Goal: Task Accomplishment & Management: Complete application form

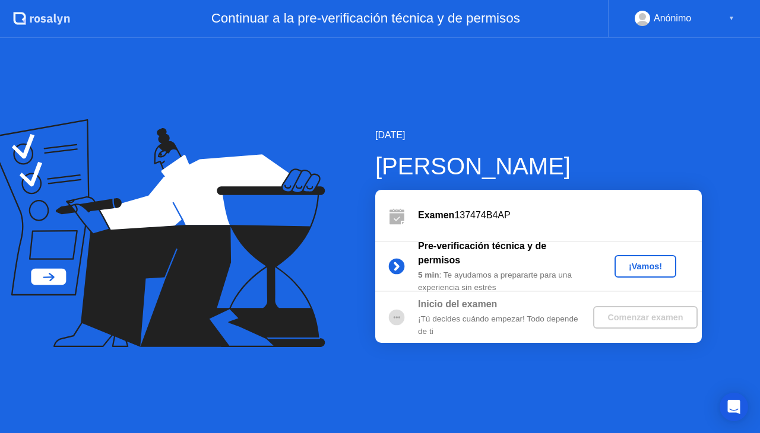
click at [655, 273] on button "¡Vamos!" at bounding box center [645, 266] width 62 height 23
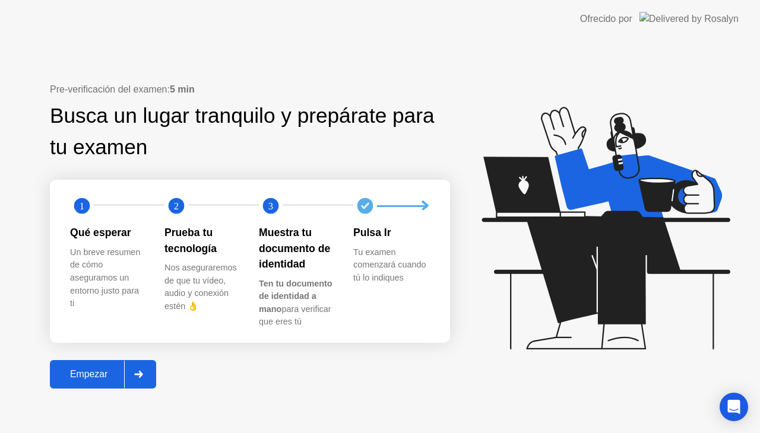
click at [100, 370] on div "Empezar" at bounding box center [88, 374] width 71 height 11
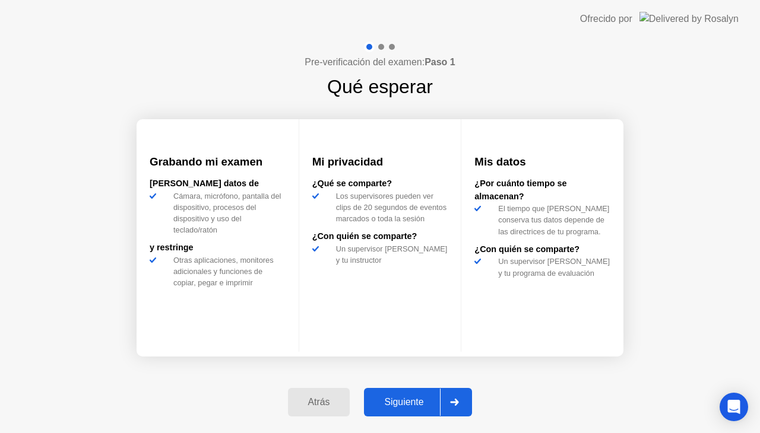
click at [408, 393] on button "Siguiente" at bounding box center [418, 402] width 108 height 28
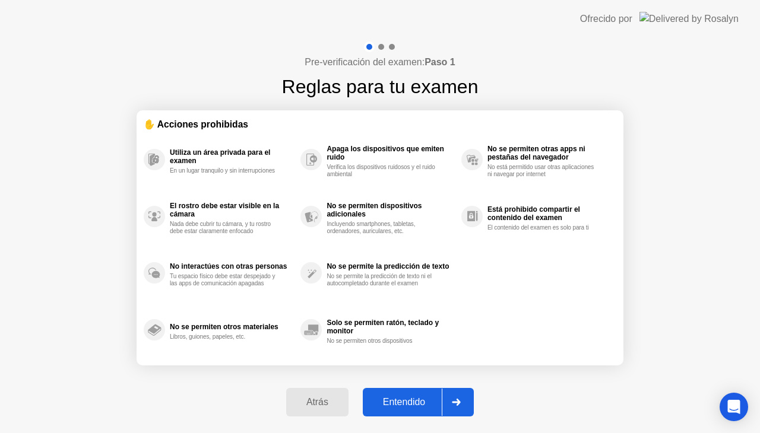
click at [415, 413] on button "Entendido" at bounding box center [418, 402] width 111 height 28
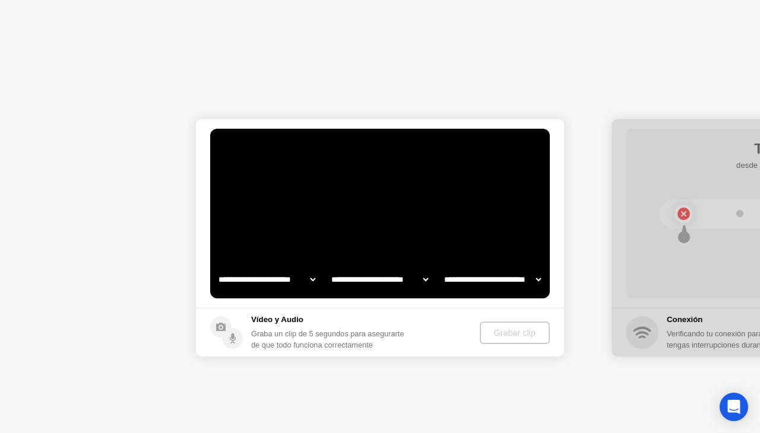
select select "**********"
select select "*******"
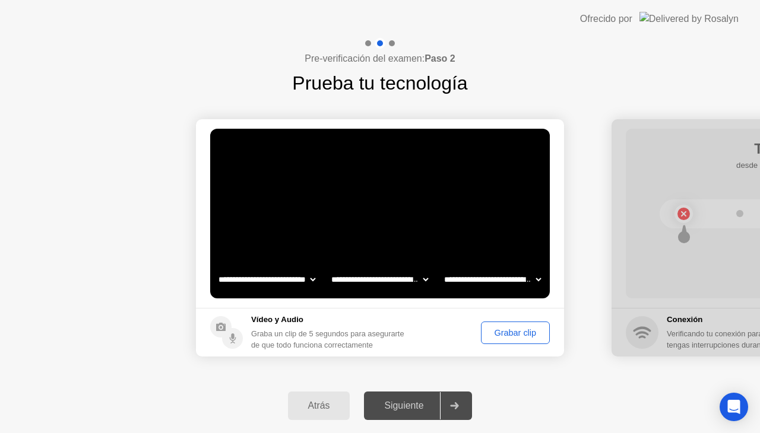
click at [509, 337] on div "Grabar clip" at bounding box center [515, 332] width 61 height 9
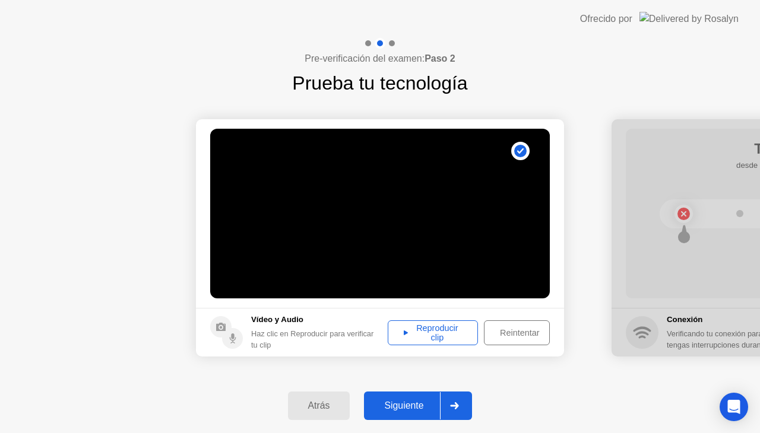
click at [452, 330] on div "Reproducir clip" at bounding box center [433, 333] width 82 height 19
click at [402, 410] on div "Siguiente" at bounding box center [403, 406] width 72 height 11
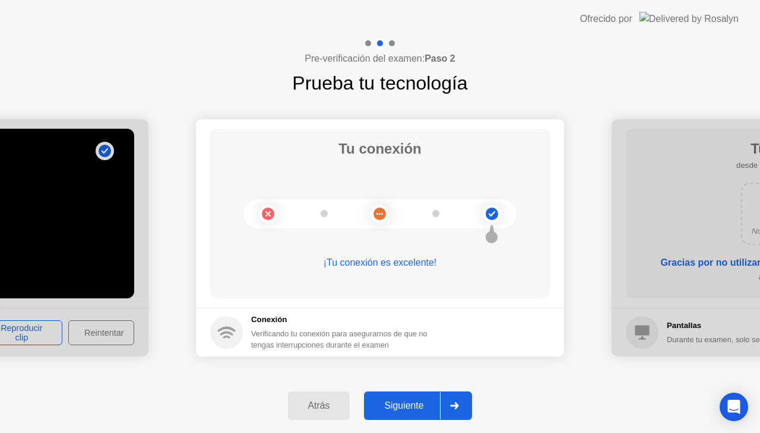
click at [406, 407] on div "Siguiente" at bounding box center [403, 406] width 72 height 11
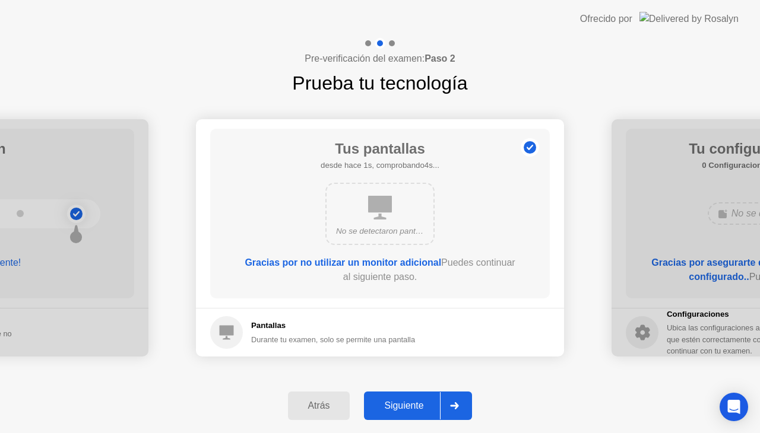
click at [406, 405] on div "Siguiente" at bounding box center [403, 406] width 72 height 11
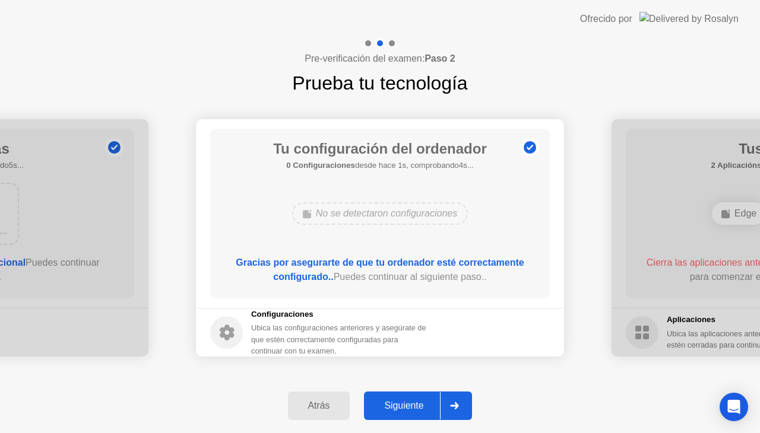
click at [406, 405] on div "Siguiente" at bounding box center [403, 406] width 72 height 11
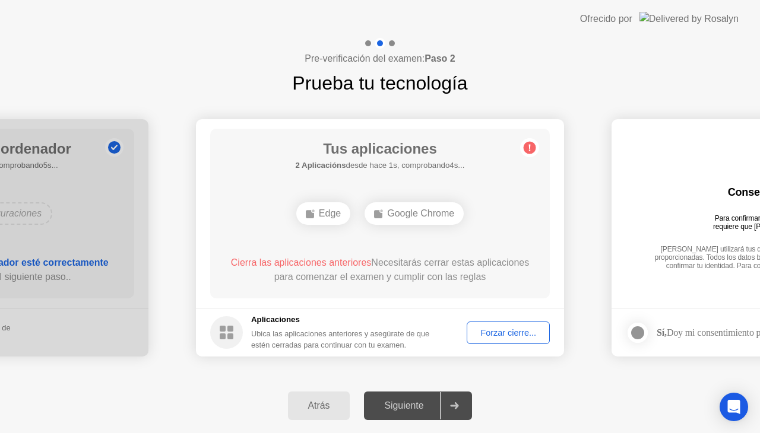
click at [516, 335] on div "Forzar cierre..." at bounding box center [508, 332] width 75 height 9
click at [501, 332] on div "Forzar cierre..." at bounding box center [508, 332] width 75 height 9
click at [496, 335] on div "Forzar cierre..." at bounding box center [508, 332] width 75 height 9
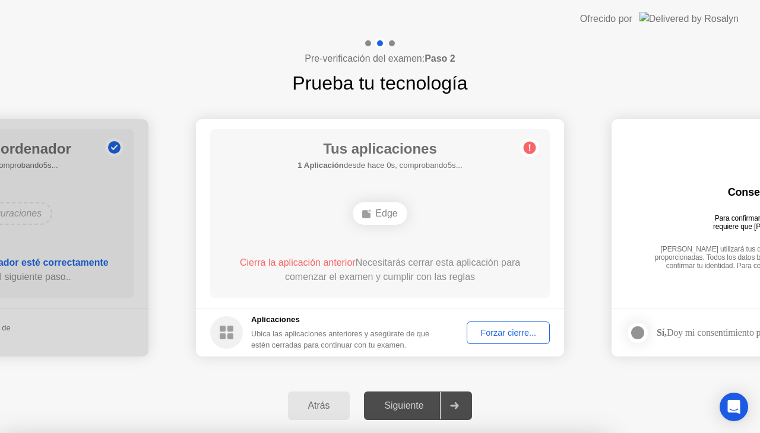
click at [495, 331] on div "Forzar cierre..." at bounding box center [508, 332] width 75 height 9
click at [510, 337] on div "Forzar cierre..." at bounding box center [508, 332] width 75 height 9
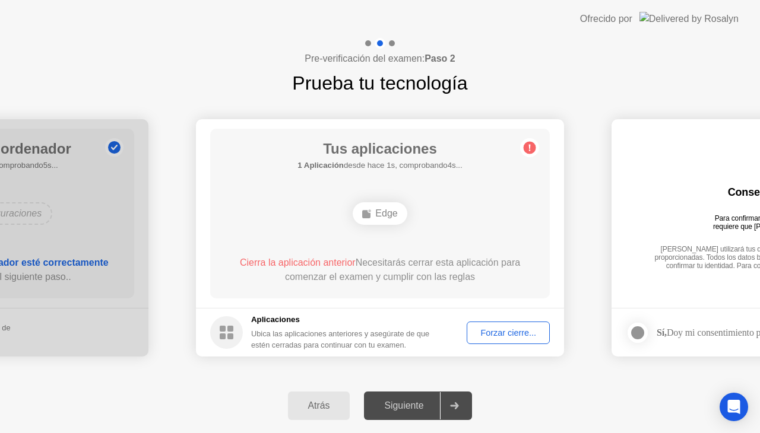
click at [517, 328] on div "Forzar cierre..." at bounding box center [508, 332] width 75 height 9
click at [510, 335] on div "Forzar cierre..." at bounding box center [508, 332] width 75 height 9
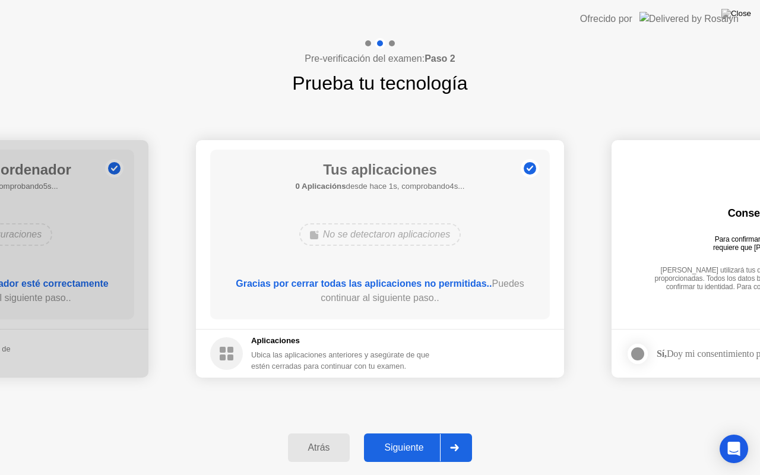
click at [388, 433] on div "Siguiente" at bounding box center [403, 447] width 72 height 11
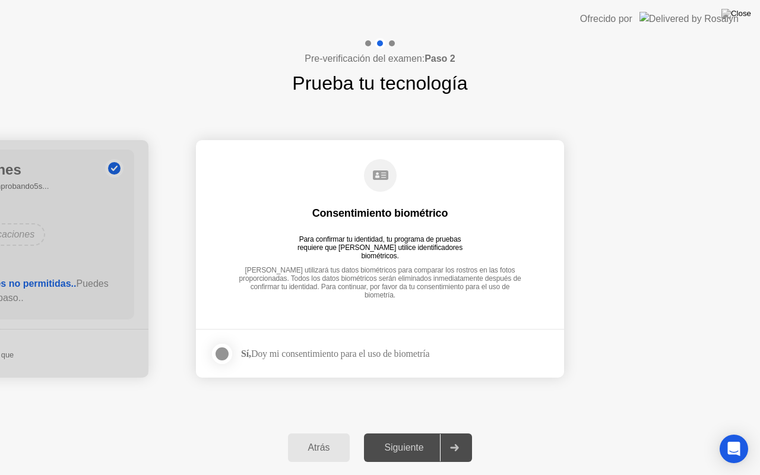
click at [222, 356] on div at bounding box center [222, 354] width 14 height 14
click at [400, 433] on div "Siguiente" at bounding box center [403, 447] width 72 height 11
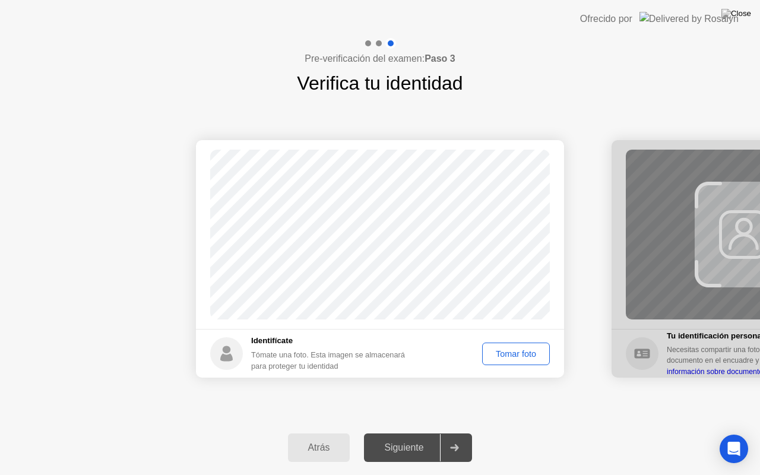
click at [520, 361] on button "Tomar foto" at bounding box center [516, 354] width 68 height 23
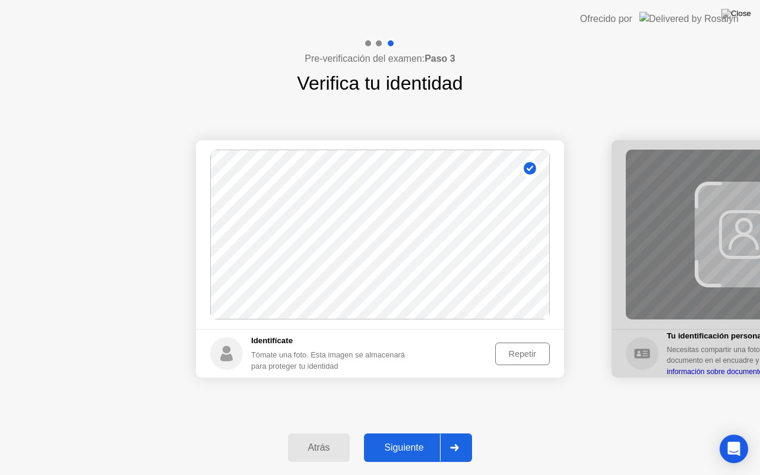
click at [401, 433] on div "Siguiente" at bounding box center [403, 447] width 72 height 11
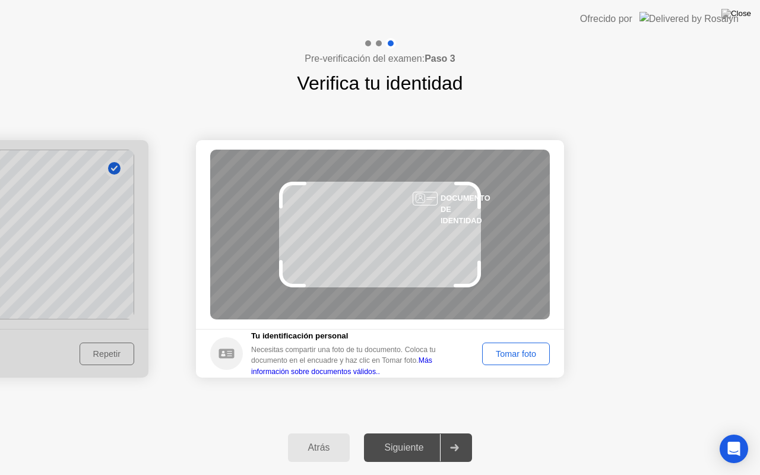
click at [509, 353] on div "Tomar foto" at bounding box center [515, 353] width 59 height 9
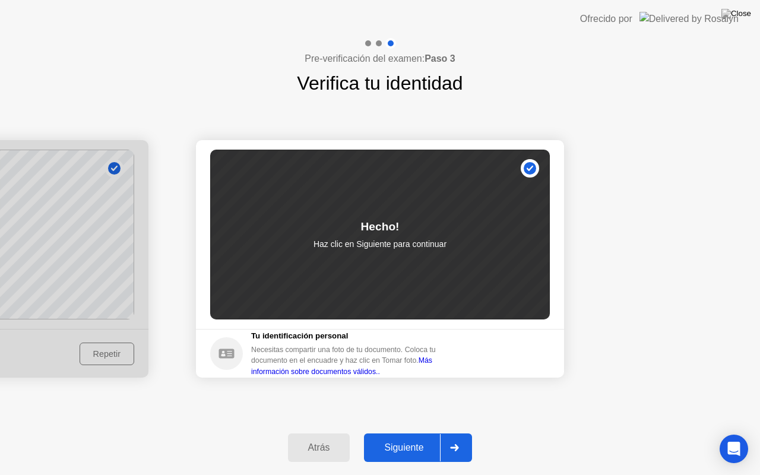
click at [386, 433] on div "Siguiente" at bounding box center [403, 447] width 72 height 11
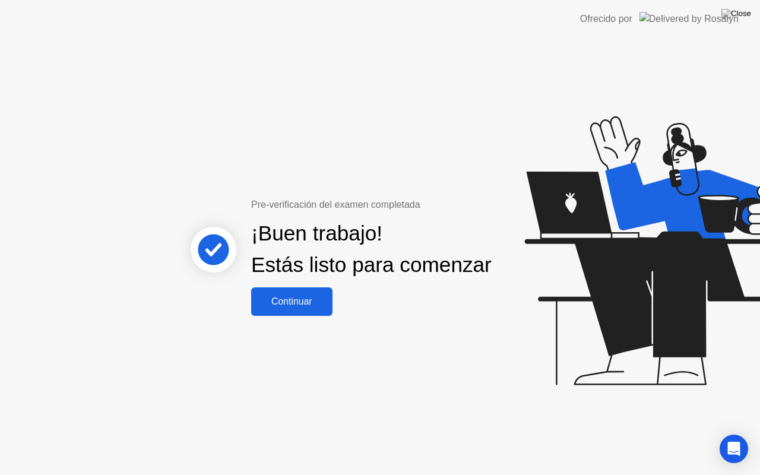
click at [302, 307] on div "Continuar" at bounding box center [292, 301] width 74 height 11
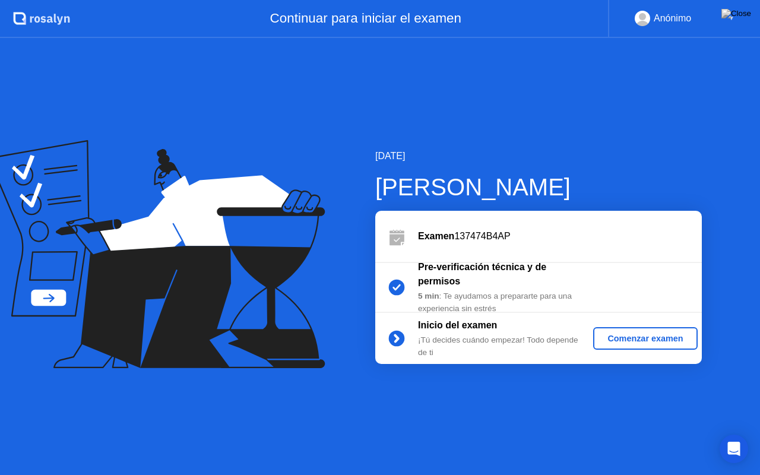
click at [646, 335] on div "Comenzar examen" at bounding box center [645, 338] width 94 height 9
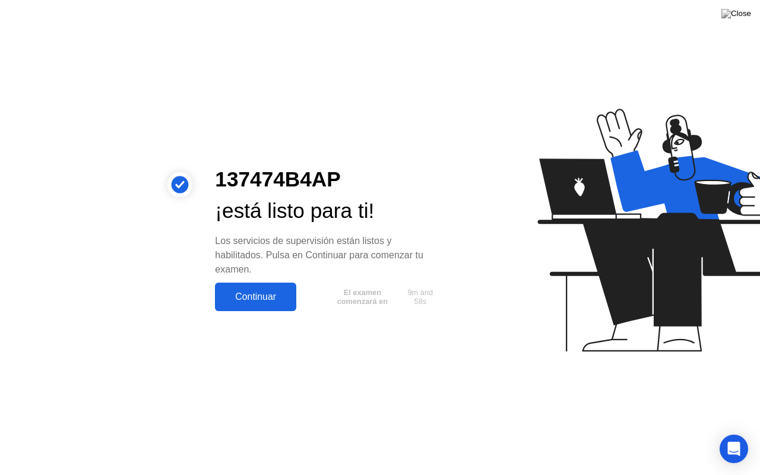
click at [251, 302] on div "Continuar" at bounding box center [255, 296] width 74 height 11
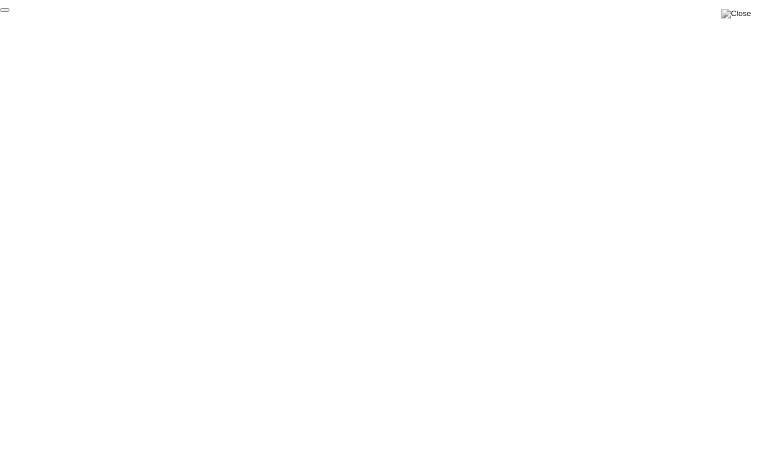
click div "End Proctoring Session"
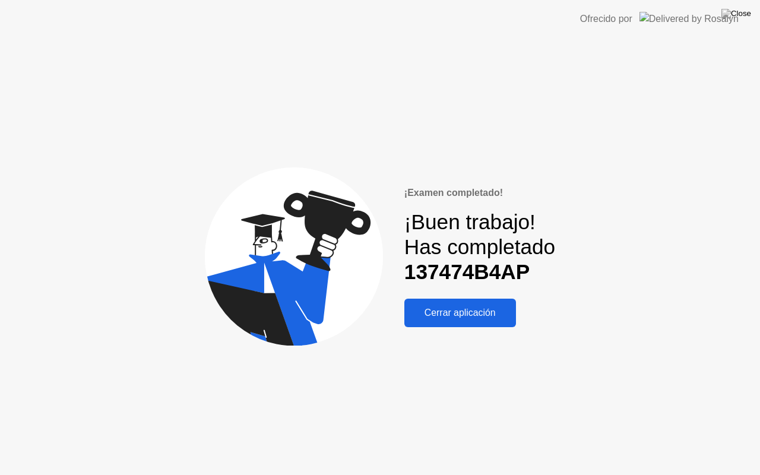
click at [468, 307] on div "Cerrar aplicación" at bounding box center [460, 312] width 104 height 11
